Goal: Register for event/course

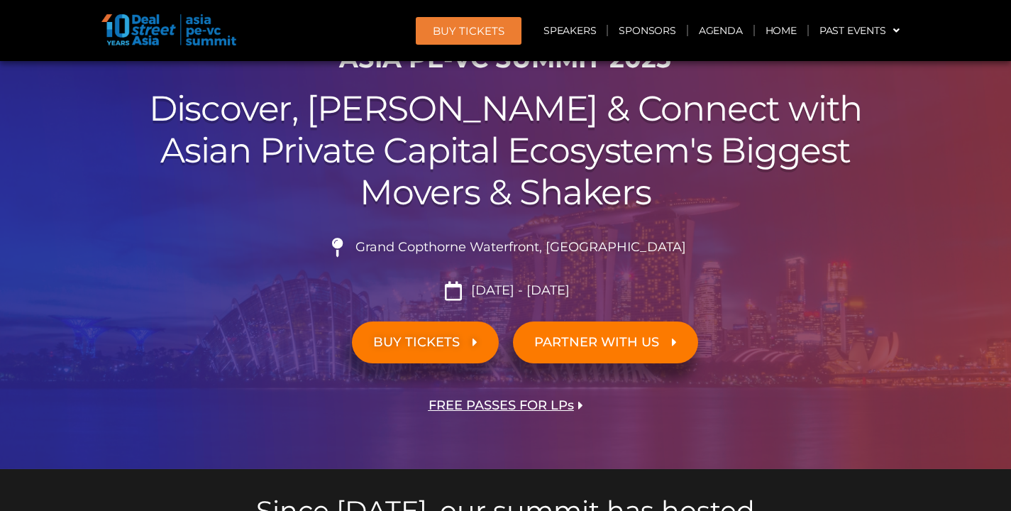
click at [435, 350] on link "BUY TICKETS" at bounding box center [425, 342] width 147 height 42
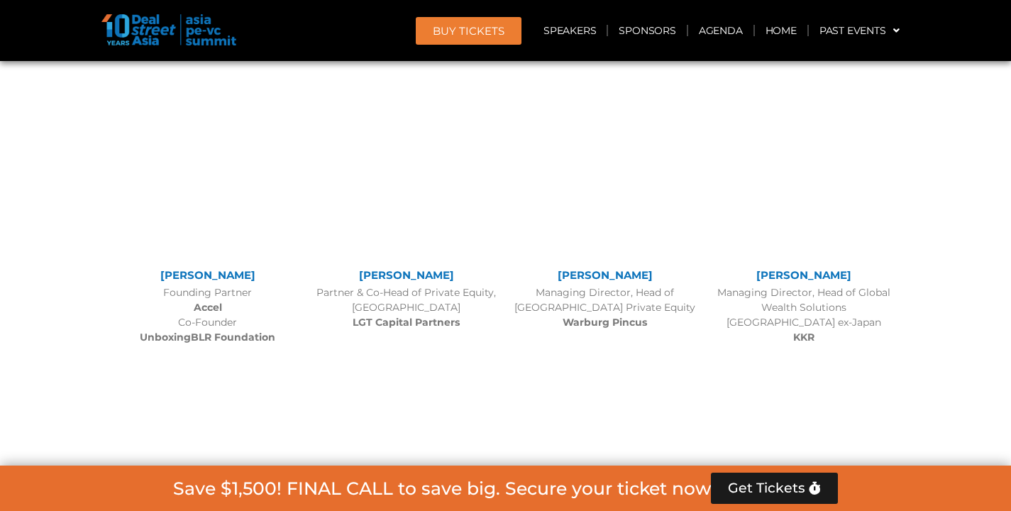
scroll to position [12333, 0]
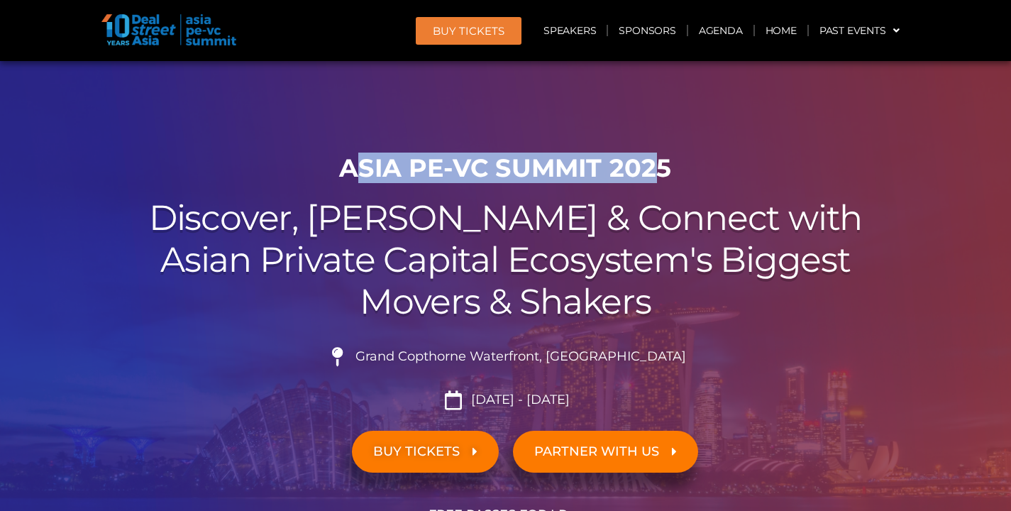
click at [655, 167] on h1 "ASIA PE-VC Summit 2025" at bounding box center [506, 168] width 794 height 30
drag, startPoint x: 669, startPoint y: 169, endPoint x: 336, endPoint y: 176, distance: 332.7
click at [336, 176] on h1 "ASIA PE-VC Summit 2025" at bounding box center [506, 168] width 794 height 30
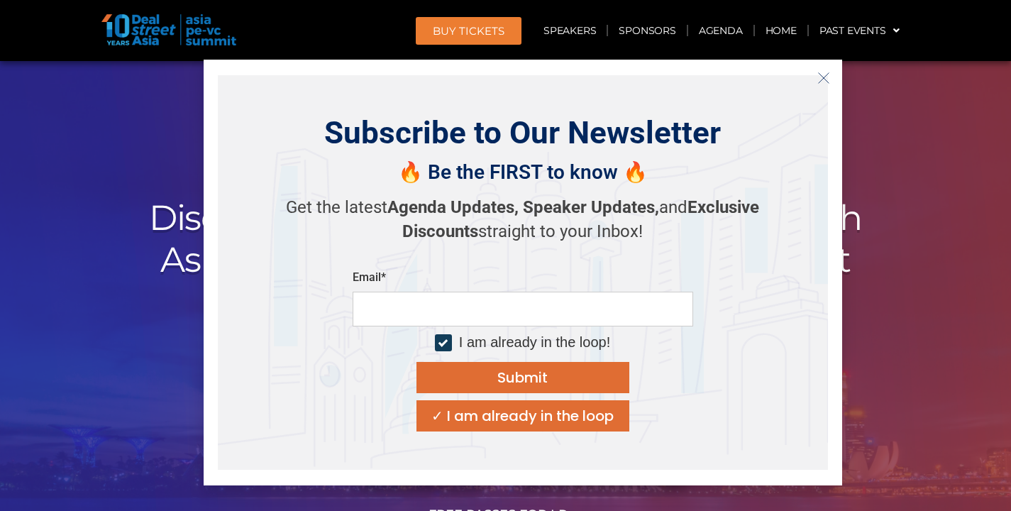
click at [558, 314] on input "email" at bounding box center [523, 309] width 340 height 35
type input "**********"
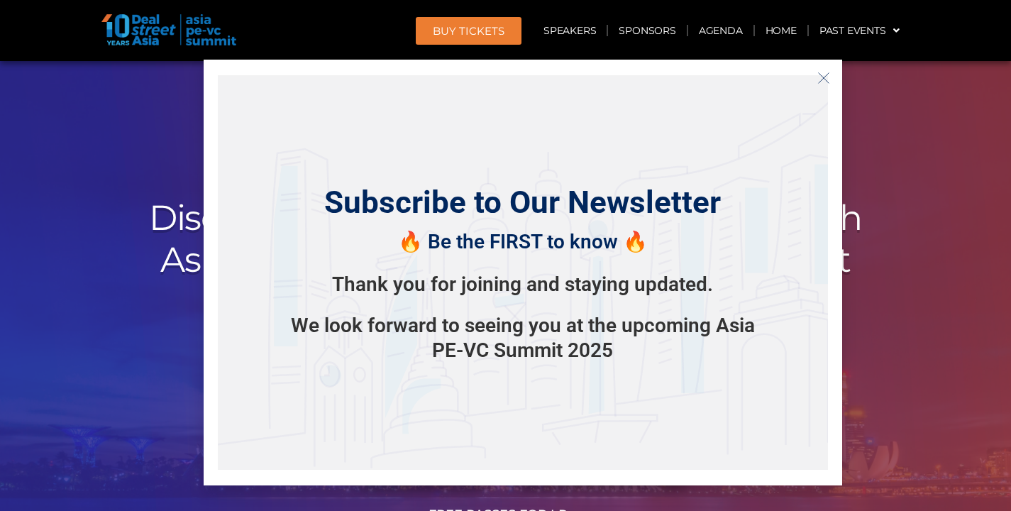
click at [825, 90] on div "Subscribe to Our Newsletter 🔥 Be the FIRST to know 🔥 Thank you for joining and …" at bounding box center [523, 272] width 610 height 394
click at [820, 79] on icon "Close" at bounding box center [823, 78] width 13 height 13
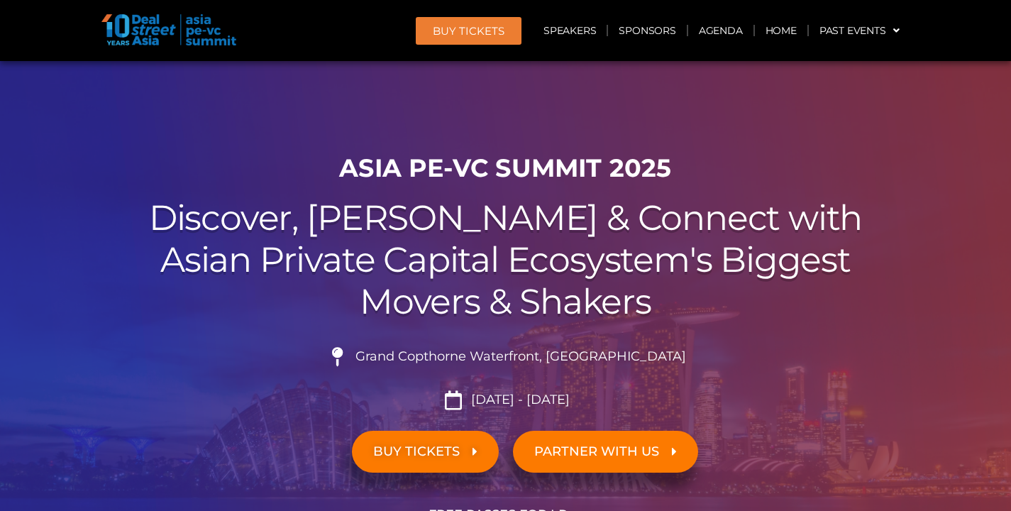
click at [140, 26] on img at bounding box center [168, 29] width 135 height 31
